Goal: Check status: Check status

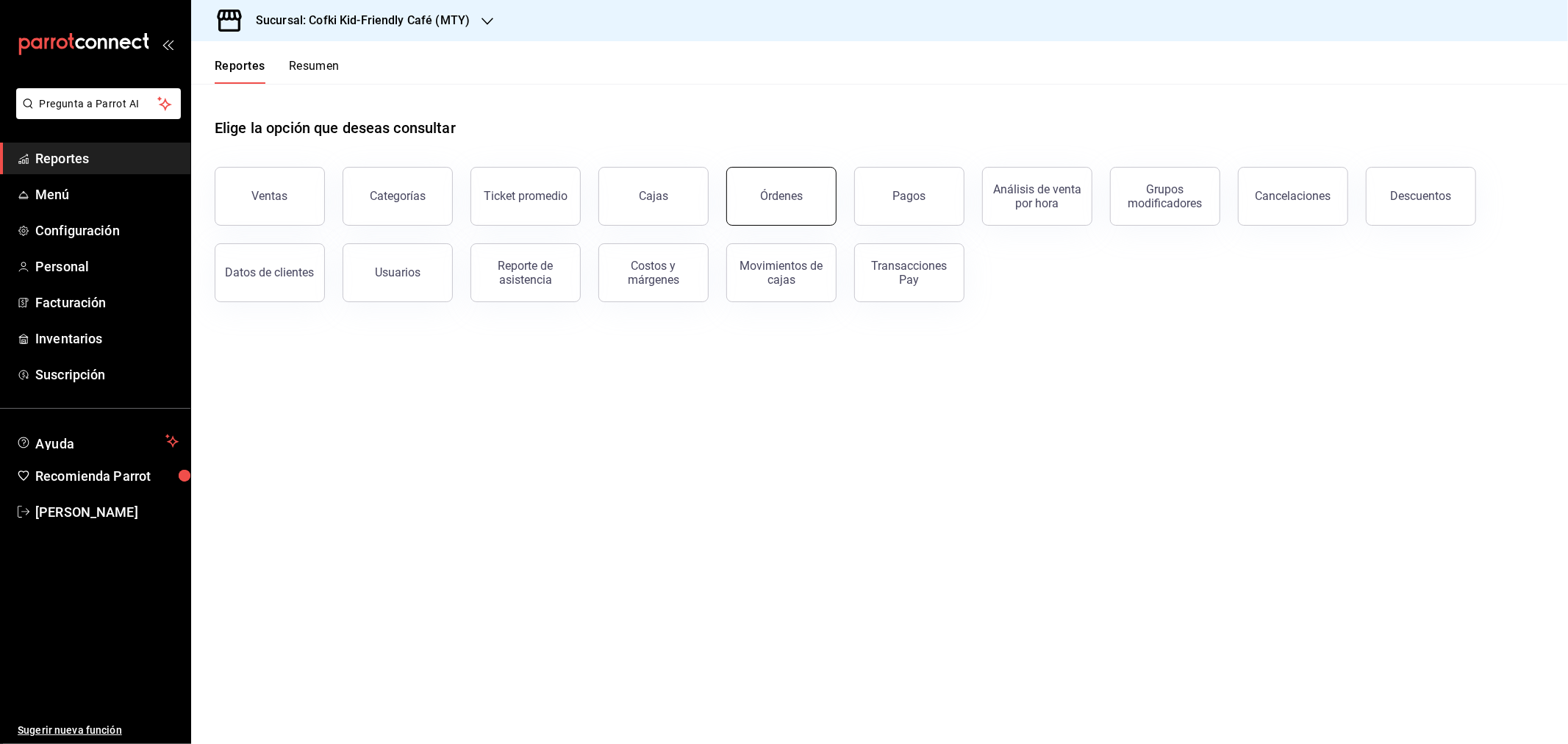
drag, startPoint x: 0, startPoint y: 0, endPoint x: 823, endPoint y: 198, distance: 846.5
click at [823, 198] on button "Órdenes" at bounding box center [781, 196] width 110 height 59
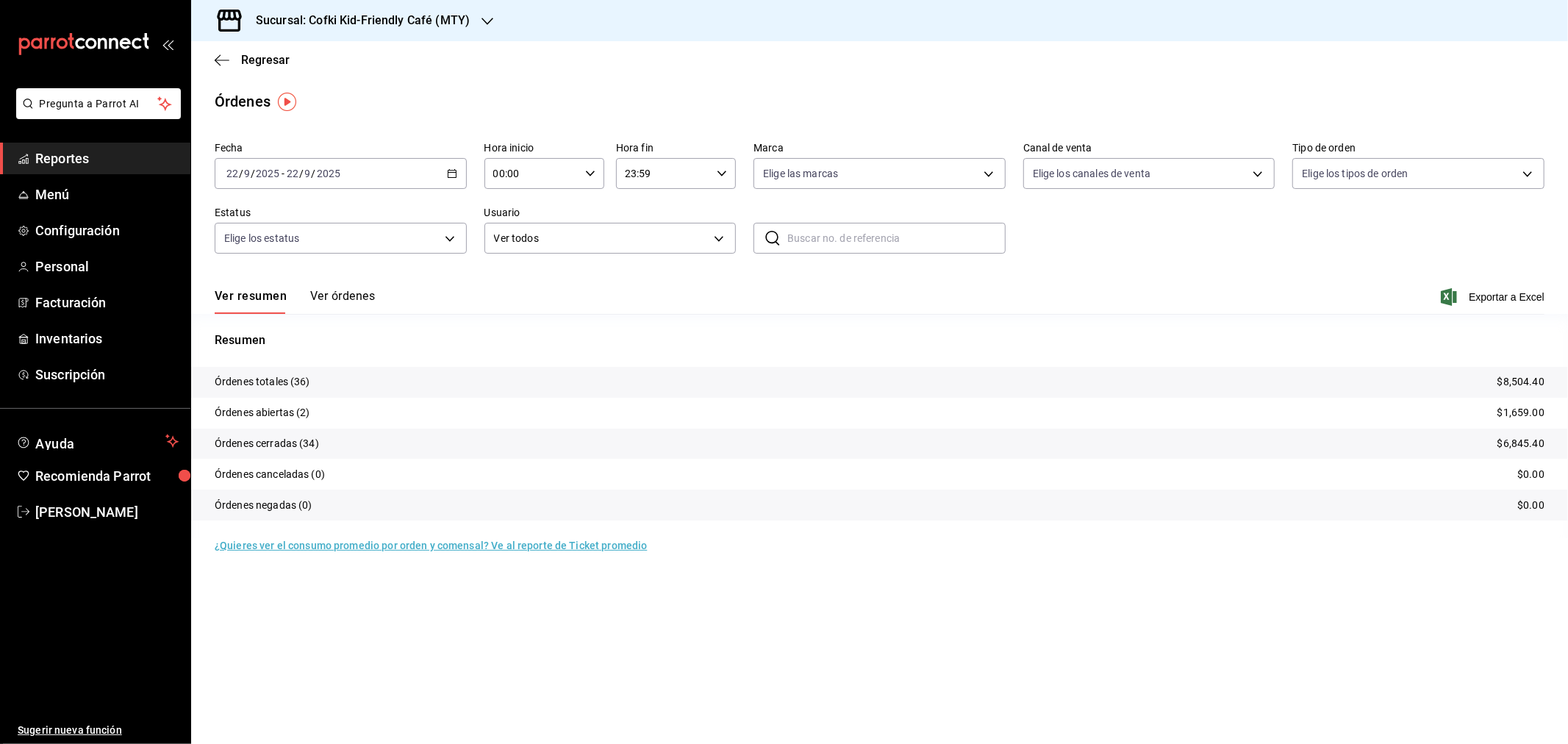
click at [435, 18] on h3 "Sucursal: Cofki Kid-Friendly Café (MTY)" at bounding box center [356, 20] width 225 height 18
click at [362, 103] on div "Cofki Cafe ([GEOGRAPHIC_DATA])" at bounding box center [301, 97] width 197 height 15
click at [342, 278] on div "Ver resumen Ver órdenes Exportar a Excel" at bounding box center [879, 293] width 1330 height 43
click at [346, 298] on button "Ver órdenes" at bounding box center [342, 302] width 65 height 25
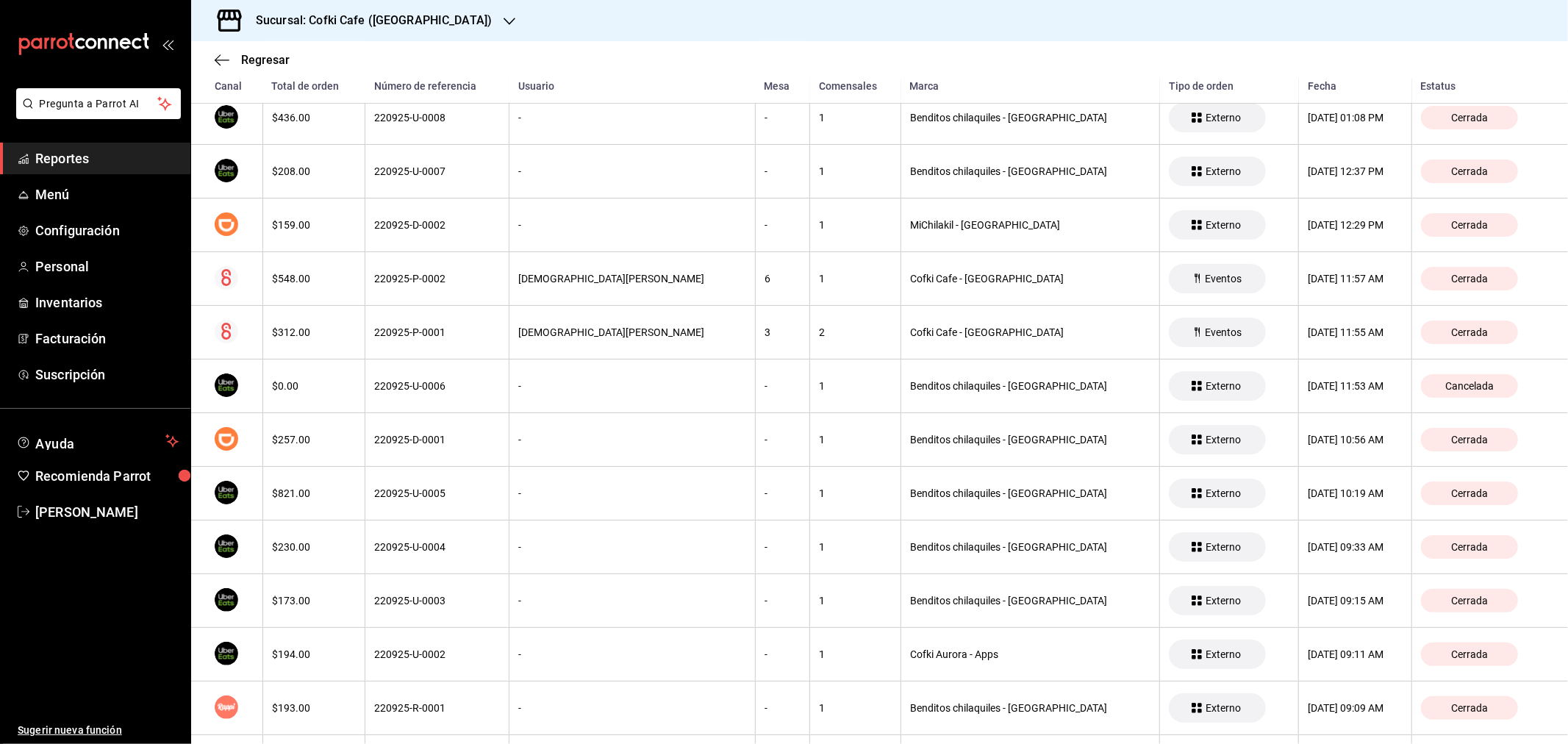
scroll to position [735, 0]
